Goal: Task Accomplishment & Management: Complete application form

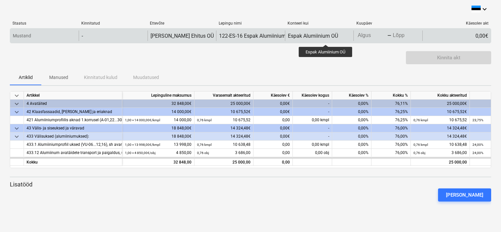
click at [326, 39] on div "Espak Alumiinium OÜ" at bounding box center [313, 36] width 50 height 6
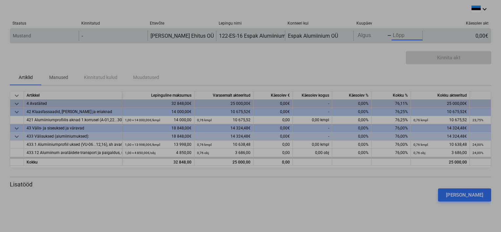
click at [391, 33] on body "keyboard_arrow_down Staatus Kinnitatud Ettevõte Lepingu nimi Konteeri kui Kuupä…" at bounding box center [250, 116] width 501 height 232
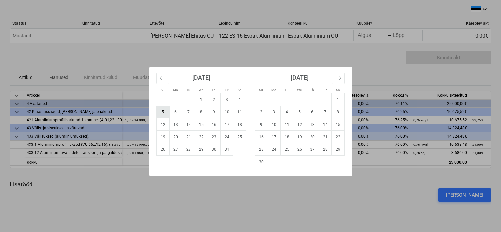
click at [166, 110] on td "5" at bounding box center [162, 112] width 13 height 12
type input "10/05/2025"
click at [166, 81] on button "Move backward to switch to the previous month." at bounding box center [162, 78] width 13 height 11
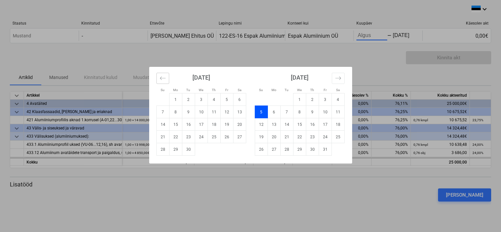
click at [161, 81] on button "Move backward to switch to the previous month." at bounding box center [162, 78] width 13 height 11
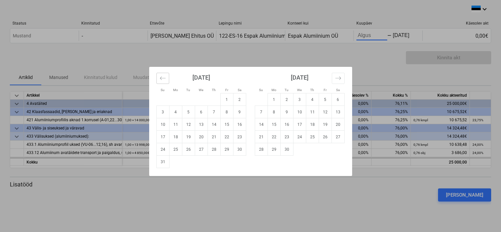
click at [161, 79] on icon "Move backward to switch to the previous month." at bounding box center [163, 78] width 6 height 6
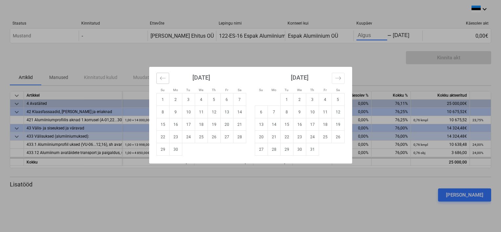
click at [161, 79] on icon "Move backward to switch to the previous month." at bounding box center [163, 78] width 6 height 6
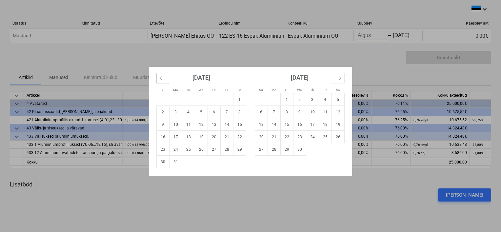
click at [161, 79] on icon "Move backward to switch to the previous month." at bounding box center [163, 78] width 6 height 6
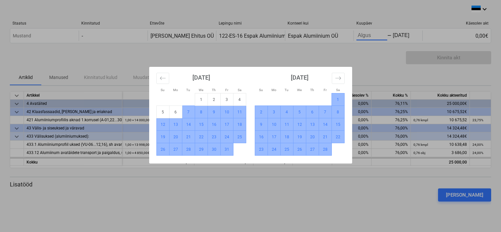
click at [187, 111] on td "7" at bounding box center [188, 112] width 13 height 12
type input "01/07/2025"
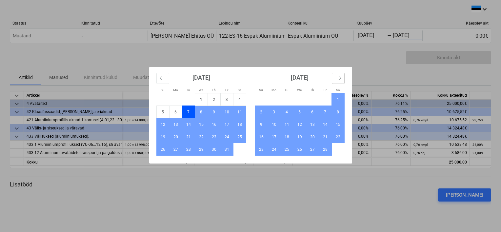
click at [338, 77] on icon "Move forward to switch to the next month." at bounding box center [338, 78] width 6 height 6
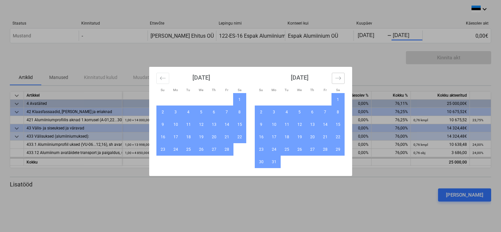
click at [338, 77] on icon "Move forward to switch to the next month." at bounding box center [338, 78] width 6 height 6
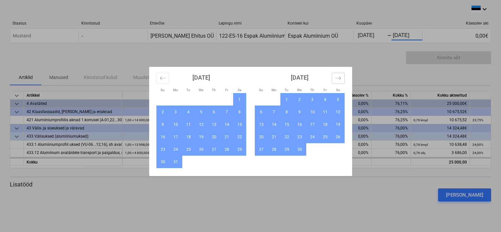
click at [338, 77] on icon "Move forward to switch to the next month." at bounding box center [338, 78] width 6 height 6
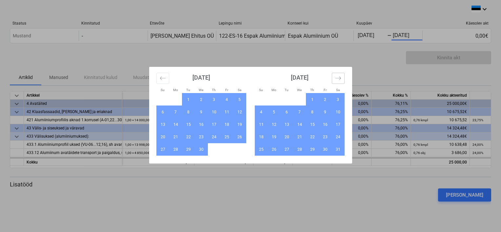
click at [338, 77] on icon "Move forward to switch to the next month." at bounding box center [338, 78] width 6 height 6
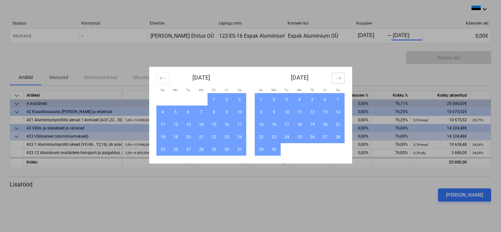
click at [338, 77] on icon "Move forward to switch to the next month." at bounding box center [338, 78] width 6 height 6
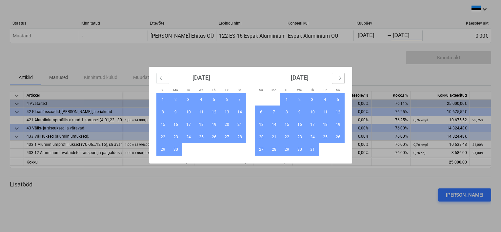
click at [338, 77] on icon "Move forward to switch to the next month." at bounding box center [338, 78] width 6 height 6
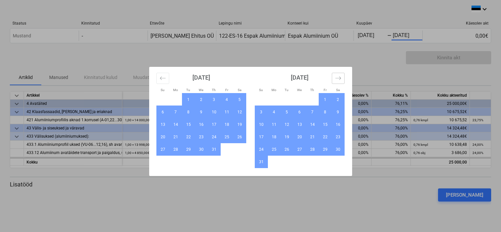
click at [338, 77] on icon "Move forward to switch to the next month." at bounding box center [338, 78] width 6 height 6
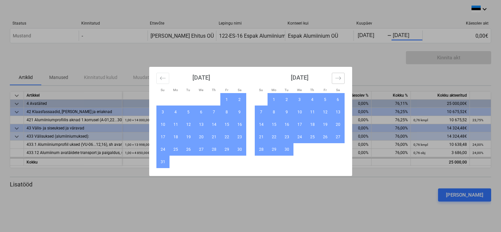
click at [338, 77] on icon "Move forward to switch to the next month." at bounding box center [338, 78] width 6 height 6
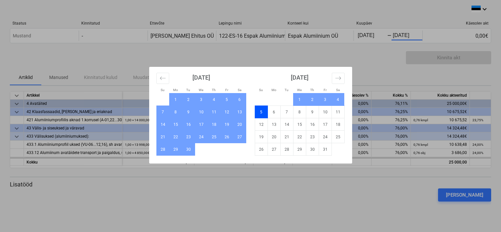
click at [262, 114] on td "5" at bounding box center [261, 112] width 13 height 12
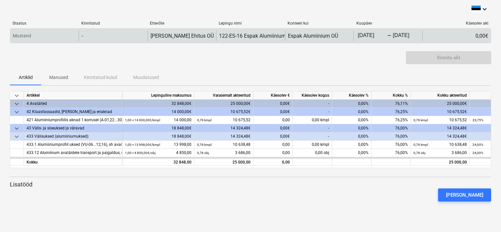
click at [93, 34] on div "-" at bounding box center [113, 35] width 69 height 10
click at [46, 36] on div "Mustand" at bounding box center [44, 35] width 69 height 10
click at [305, 33] on div "Espak Alumiinium OÜ" at bounding box center [313, 36] width 50 height 6
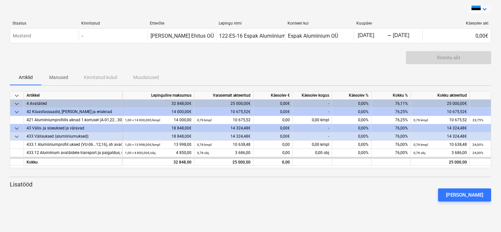
click at [482, 9] on icon "keyboard_arrow_down" at bounding box center [485, 9] width 8 height 8
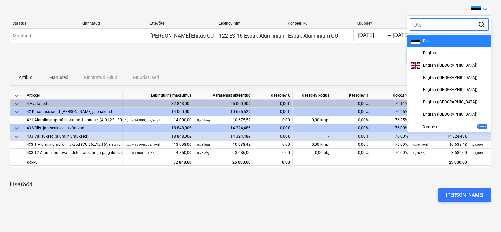
click at [459, 41] on div "Eesti" at bounding box center [449, 40] width 76 height 7
click at [459, 41] on div "0,00€" at bounding box center [456, 35] width 69 height 10
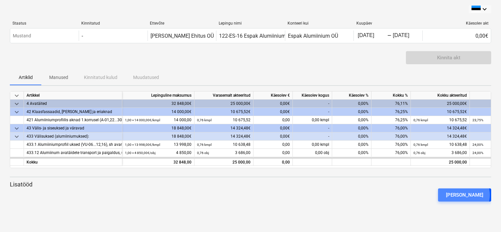
click at [475, 195] on div "Lisa lisatöö" at bounding box center [464, 195] width 37 height 9
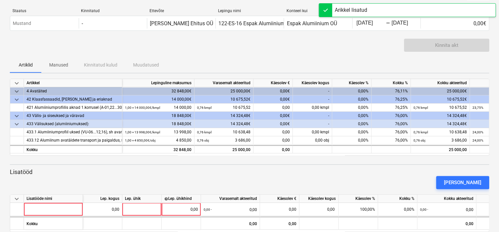
scroll to position [23, 0]
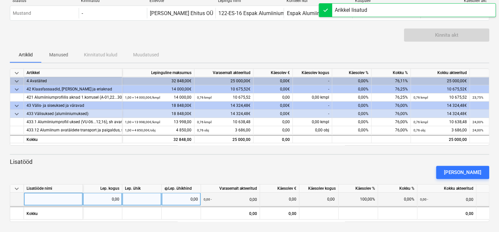
click at [52, 201] on div at bounding box center [53, 199] width 59 height 13
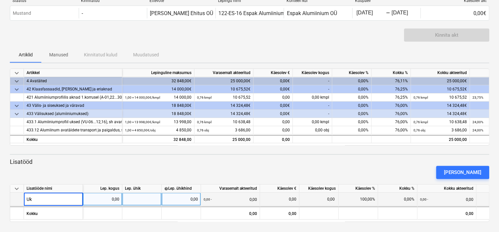
type input "U"
type input "Uued ukselehedd"
click at [133, 202] on div at bounding box center [141, 199] width 39 height 13
click at [122, 203] on div "0,00" at bounding box center [102, 199] width 39 height 13
click at [110, 197] on div "0,00" at bounding box center [103, 199] width 34 height 13
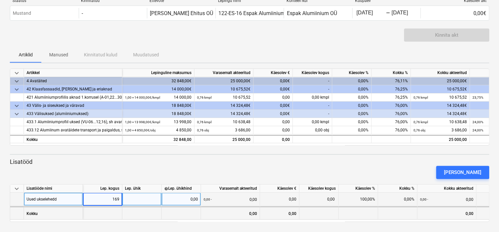
type input "1690"
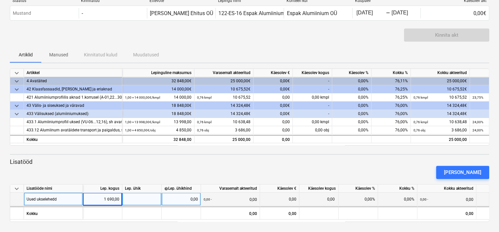
click at [148, 202] on div at bounding box center [141, 199] width 39 height 13
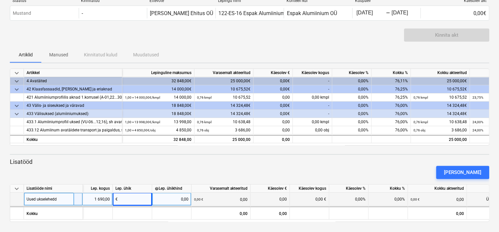
scroll to position [0, 0]
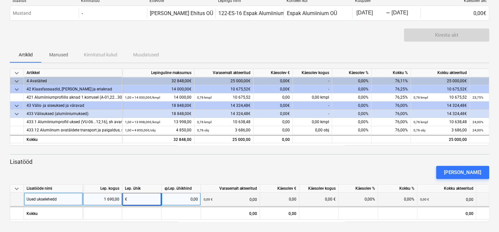
click at [172, 200] on div "0,00" at bounding box center [181, 199] width 34 height 13
click at [118, 199] on div "1 690,00" at bounding box center [103, 199] width 34 height 13
type input "3"
click at [131, 200] on div "€" at bounding box center [141, 199] width 39 height 13
type input "1"
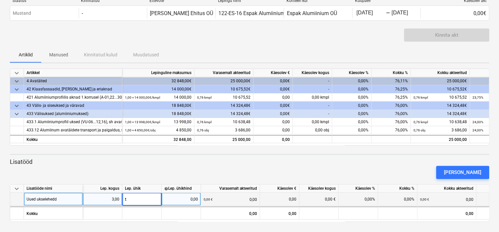
type input "tk"
click at [197, 199] on div "0,00" at bounding box center [181, 199] width 34 height 13
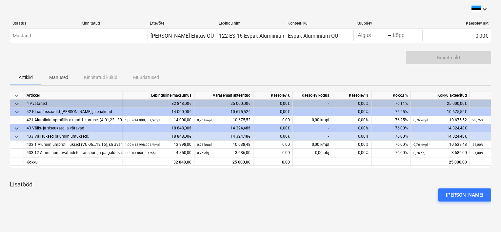
click at [451, 58] on div "Kinnita akt" at bounding box center [448, 57] width 85 height 13
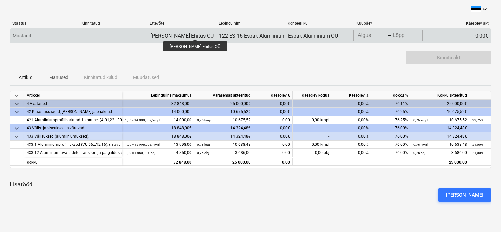
click at [188, 33] on div "[PERSON_NAME] Ehitus OÜ" at bounding box center [181, 36] width 63 height 6
click at [116, 34] on div "-" at bounding box center [113, 35] width 69 height 10
click at [99, 36] on div "-" at bounding box center [113, 35] width 69 height 10
click at [54, 37] on div "Mustand" at bounding box center [44, 35] width 69 height 10
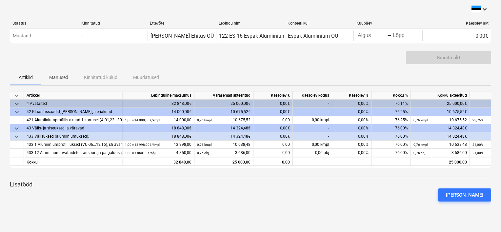
click at [75, 105] on div "4 Avatäited" at bounding box center [73, 104] width 93 height 8
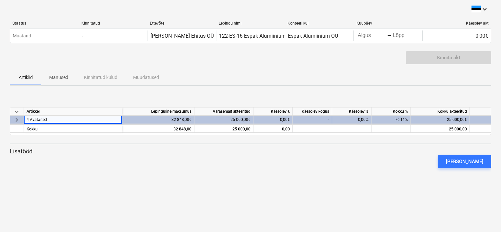
click at [90, 89] on div "keyboard_arrow_down Staatus Kinnitatud Ettevõte Lepingu nimi Konteeri kui Kuupä…" at bounding box center [250, 97] width 481 height 184
click at [438, 59] on div "Kinnita akt" at bounding box center [448, 57] width 85 height 13
click at [477, 22] on div "Käesolev akt" at bounding box center [457, 23] width 64 height 5
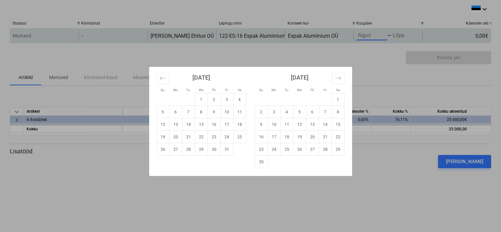
click at [359, 35] on body "keyboard_arrow_down Staatus Kinnitatud Ettevõte Lepingu nimi Konteeri kui Kuupä…" at bounding box center [250, 116] width 501 height 232
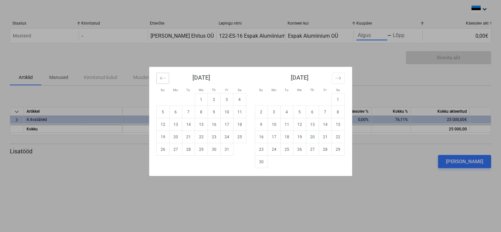
click at [164, 77] on icon "Move backward to switch to the previous month." at bounding box center [163, 78] width 6 height 6
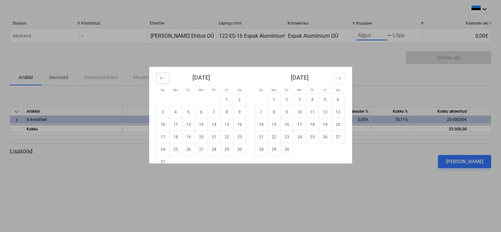
click at [164, 77] on icon "Move backward to switch to the previous month." at bounding box center [163, 78] width 6 height 6
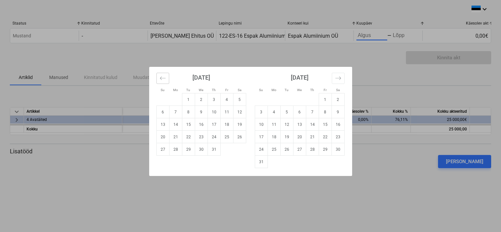
click at [164, 77] on icon "Move backward to switch to the previous month." at bounding box center [163, 78] width 6 height 6
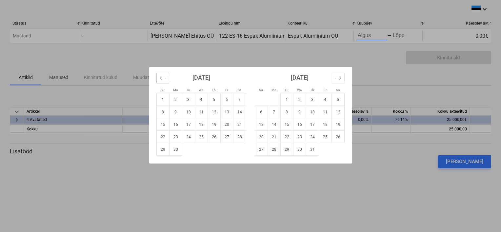
click at [164, 77] on icon "Move backward to switch to the previous month." at bounding box center [163, 78] width 6 height 6
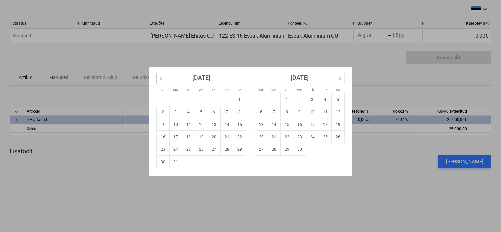
click at [164, 77] on icon "Move backward to switch to the previous month." at bounding box center [163, 78] width 6 height 6
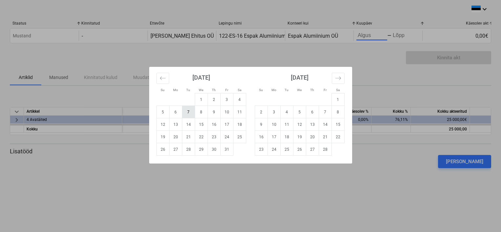
click at [194, 111] on td "7" at bounding box center [188, 112] width 13 height 12
type input "01/07/2025"
click at [344, 76] on button "Move forward to switch to the next month." at bounding box center [338, 78] width 13 height 11
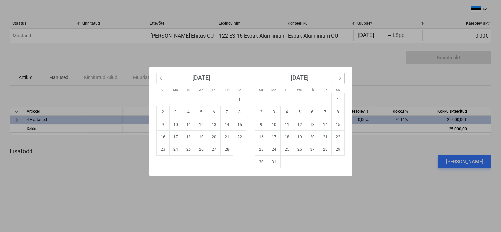
click at [343, 76] on button "Move forward to switch to the next month." at bounding box center [338, 78] width 13 height 11
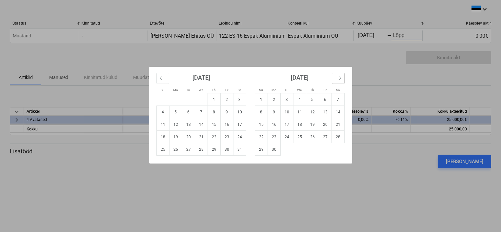
click at [343, 76] on button "Move forward to switch to the next month." at bounding box center [338, 78] width 13 height 11
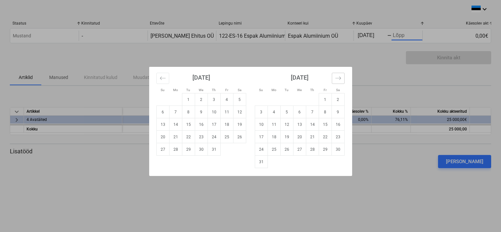
click at [343, 76] on button "Move forward to switch to the next month." at bounding box center [338, 78] width 13 height 11
click at [163, 115] on td "5" at bounding box center [162, 112] width 13 height 12
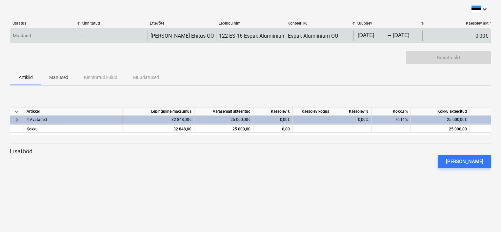
click at [115, 38] on div "-" at bounding box center [113, 35] width 69 height 10
click at [88, 37] on div "-" at bounding box center [113, 35] width 69 height 10
click at [16, 35] on p "Mustand" at bounding box center [22, 35] width 18 height 7
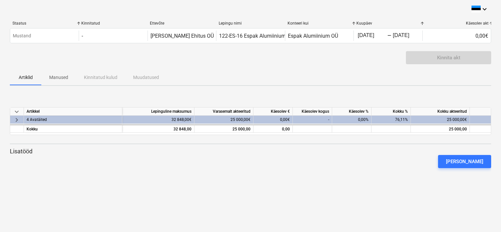
click at [64, 77] on p "Manused" at bounding box center [58, 77] width 19 height 7
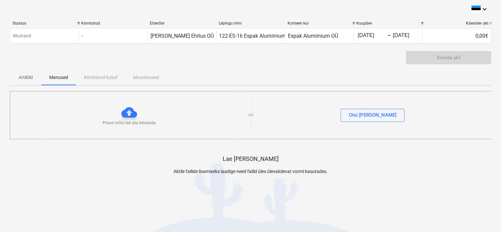
click at [24, 76] on p "Artiklid" at bounding box center [26, 77] width 16 height 7
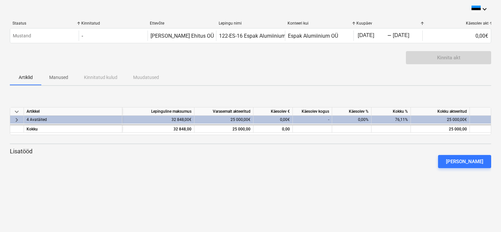
click at [188, 118] on div "32 848,00€" at bounding box center [158, 120] width 72 height 8
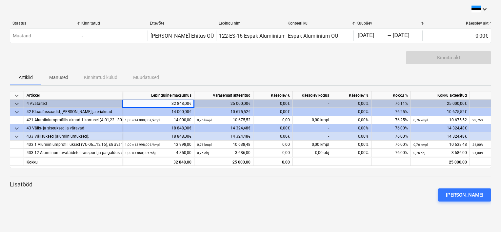
click at [288, 101] on div "0,00€" at bounding box center [272, 104] width 39 height 8
click at [315, 102] on div "-" at bounding box center [312, 104] width 39 height 8
